Goal: Task Accomplishment & Management: Manage account settings

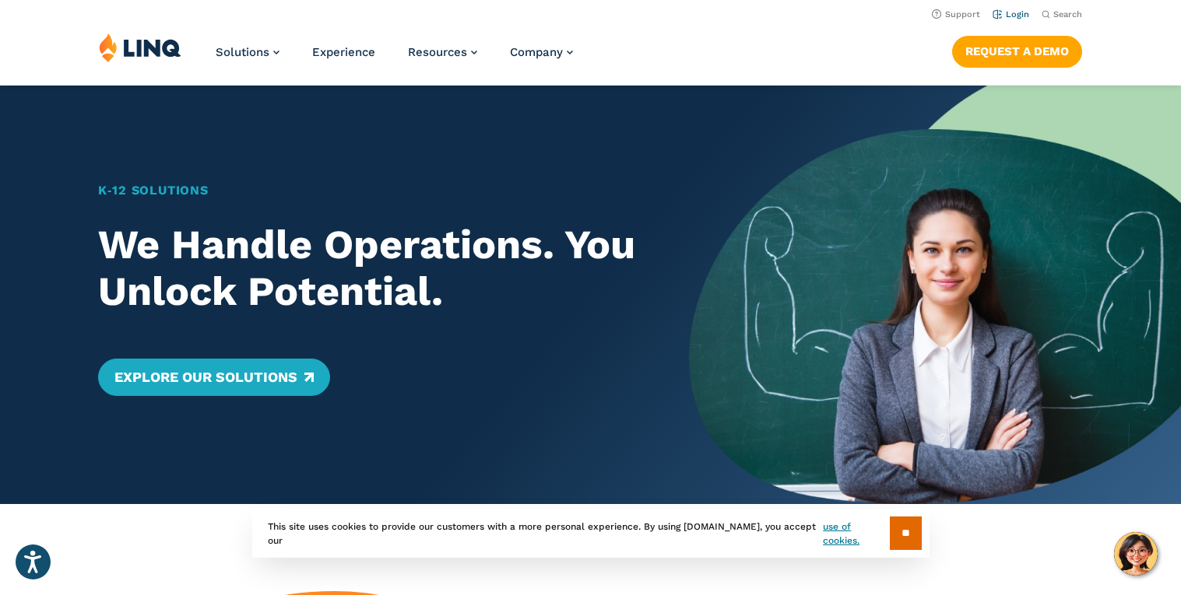
click at [1017, 17] on link "Login" at bounding box center [1010, 14] width 37 height 10
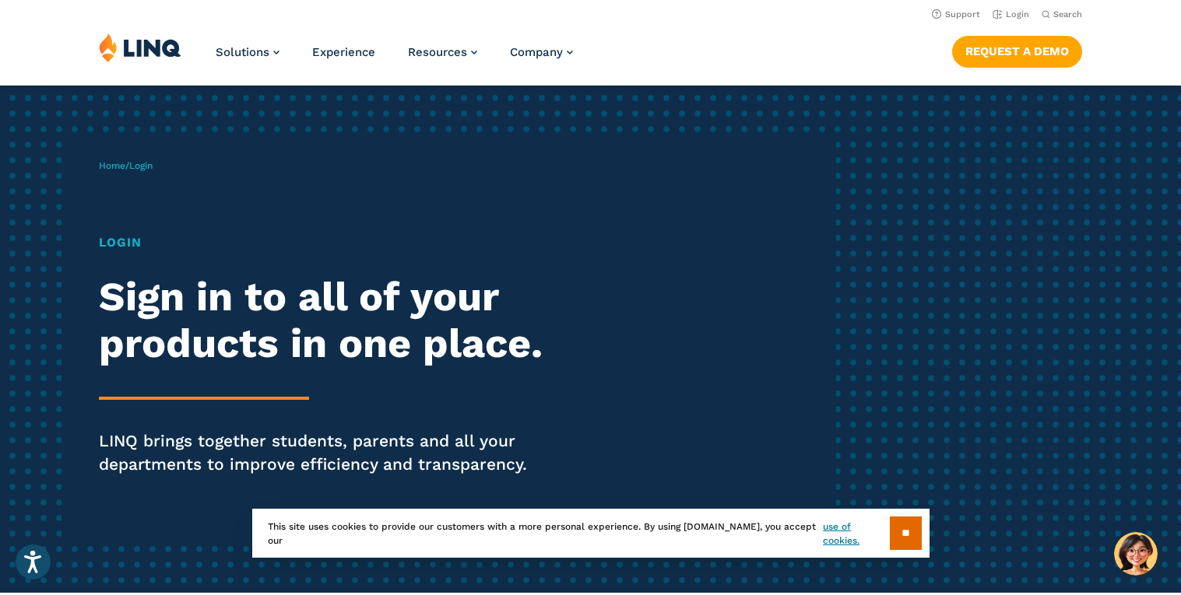
click at [128, 239] on h1 "Login" at bounding box center [326, 243] width 455 height 19
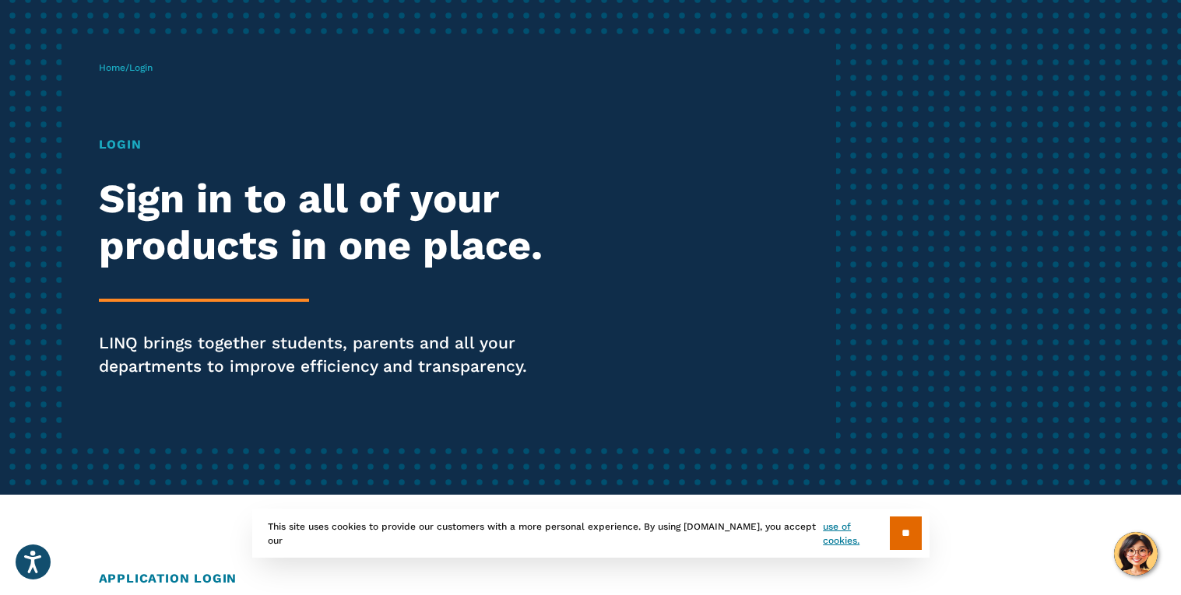
scroll to position [100, 0]
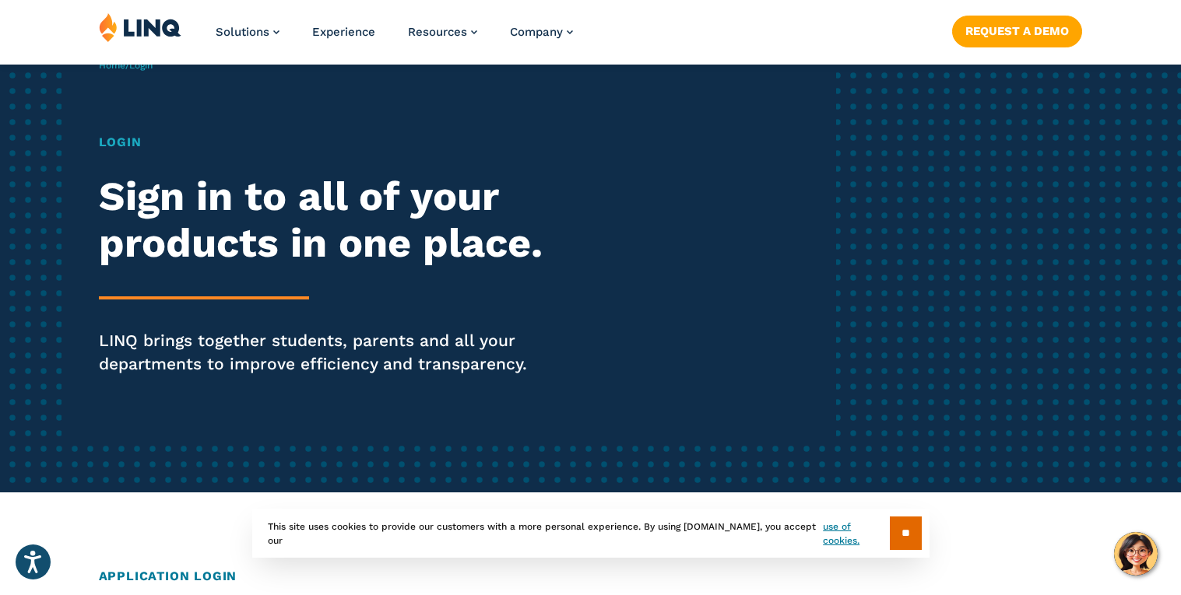
click at [124, 139] on h1 "Login" at bounding box center [326, 142] width 455 height 19
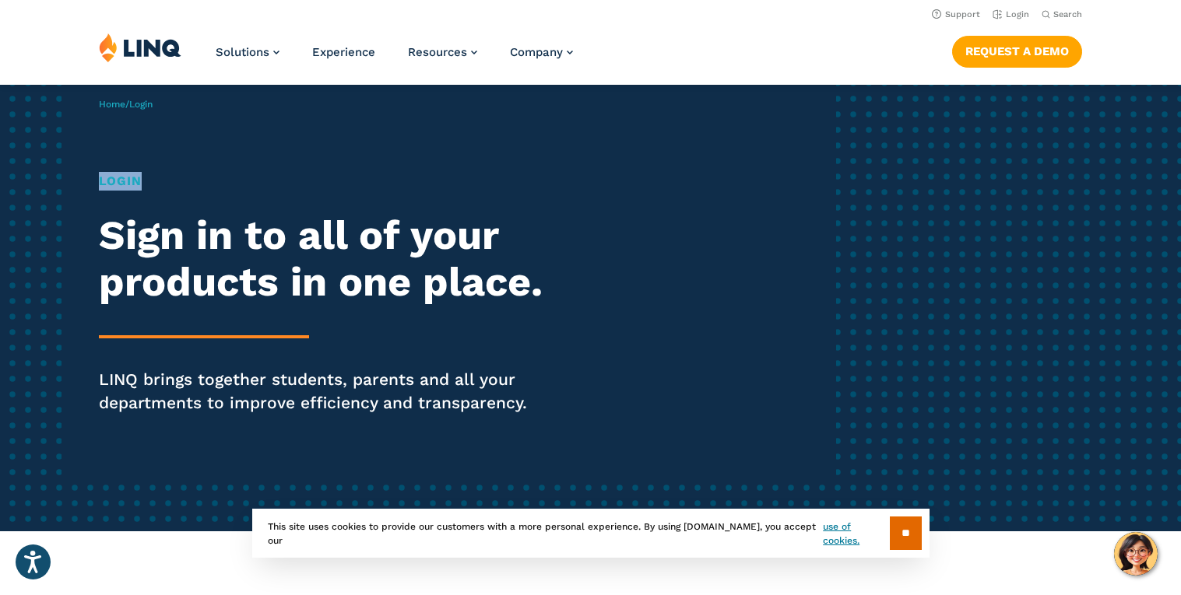
scroll to position [47, 0]
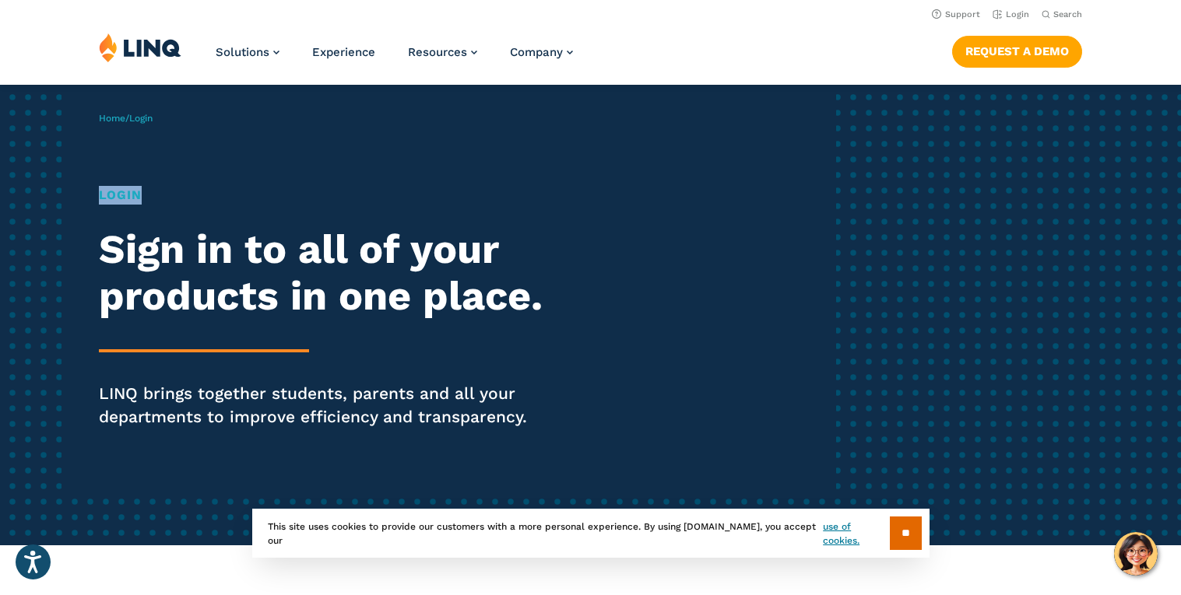
click at [143, 121] on span "Login" at bounding box center [140, 118] width 23 height 11
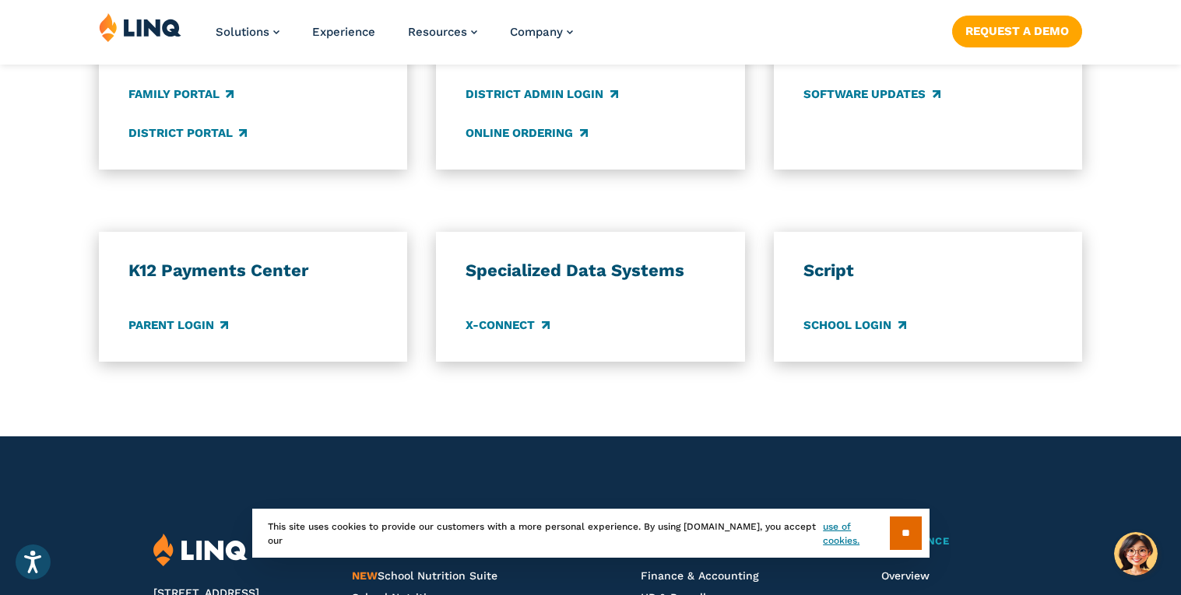
scroll to position [1245, 0]
